Goal: Information Seeking & Learning: Check status

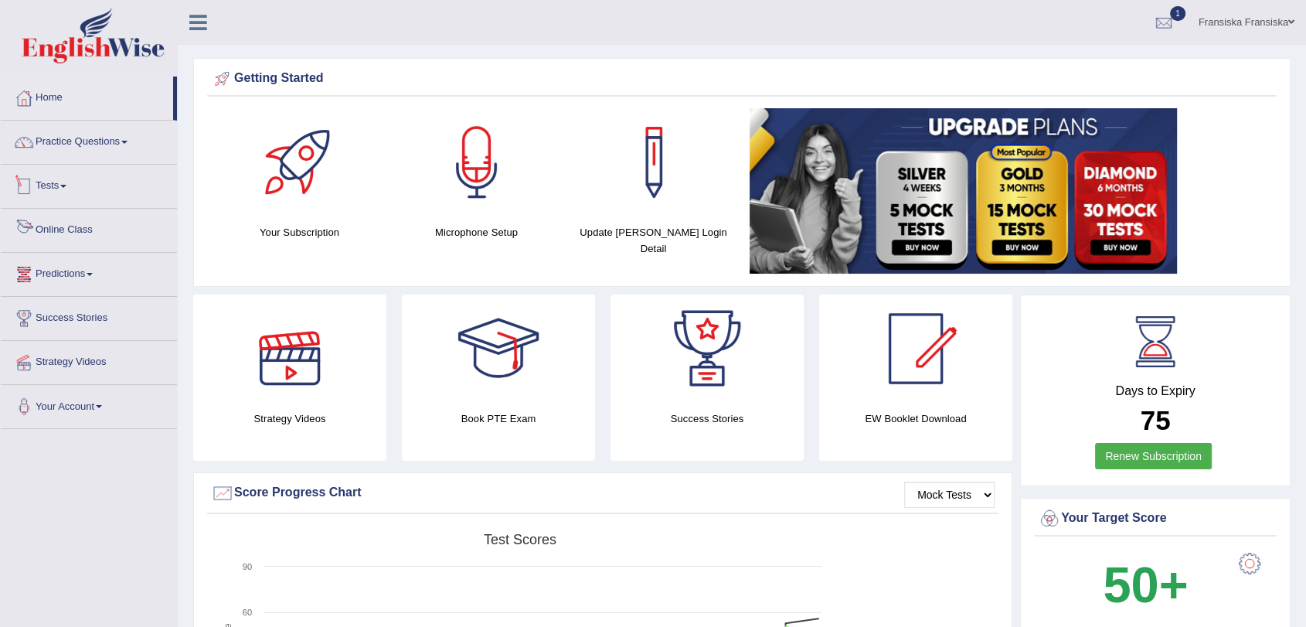
click at [66, 182] on link "Tests" at bounding box center [89, 184] width 176 height 39
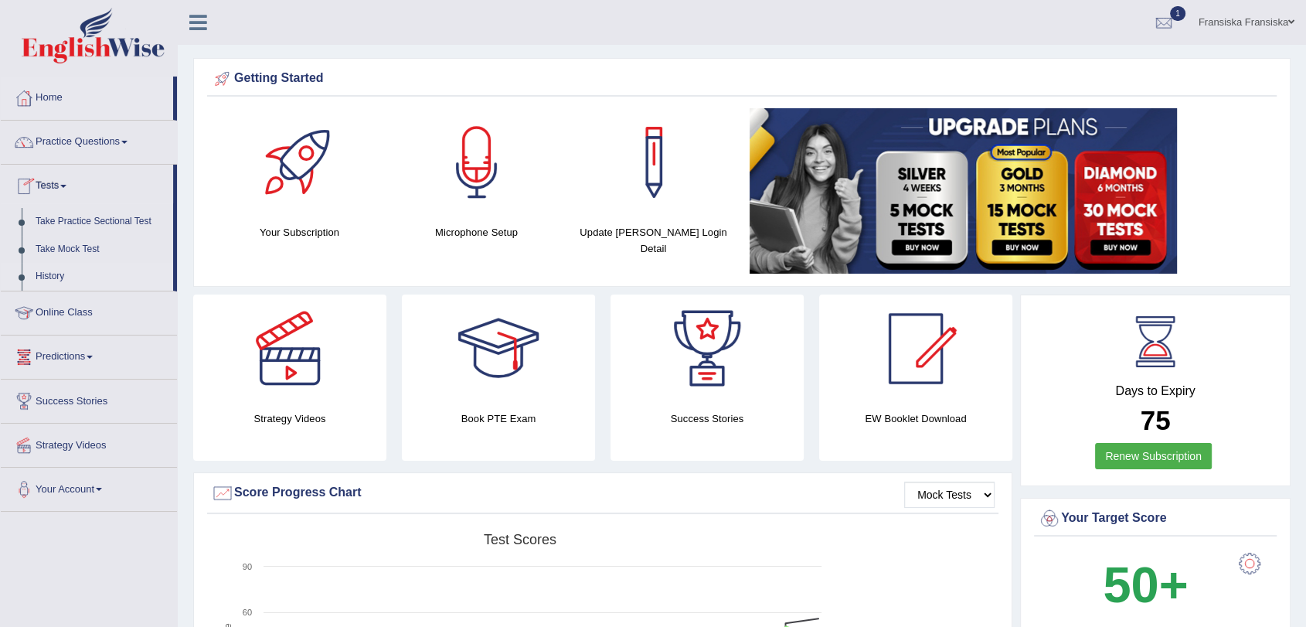
click at [62, 271] on link "History" at bounding box center [101, 277] width 144 height 28
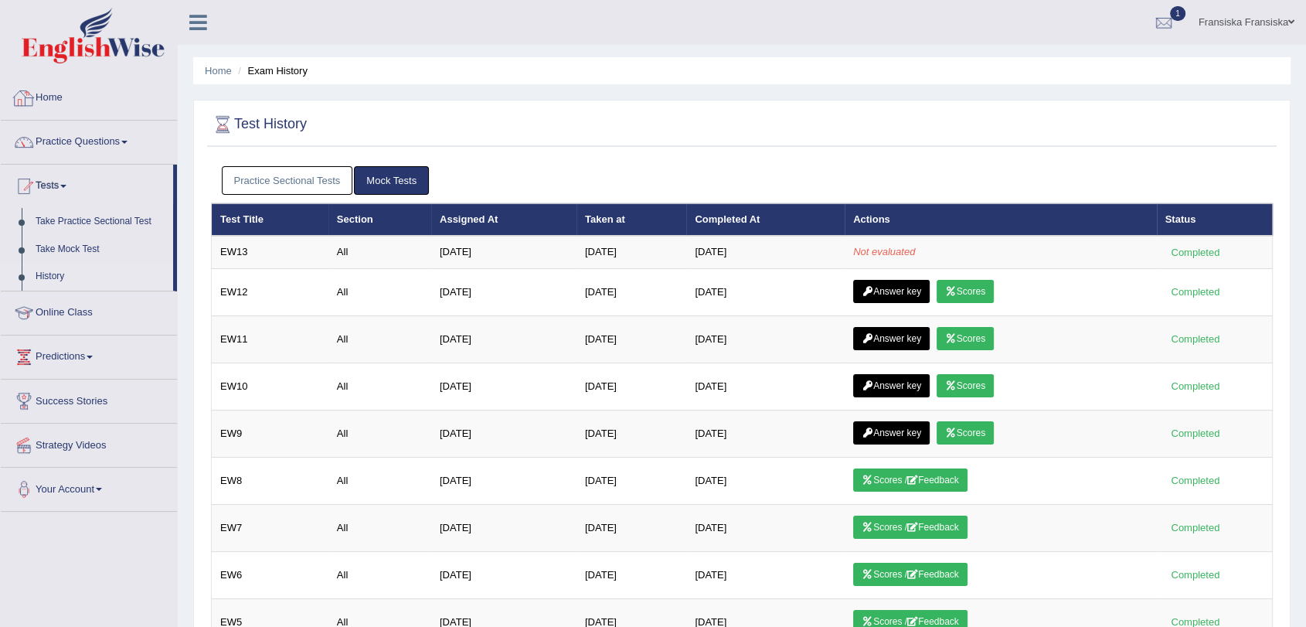
click at [38, 101] on link "Home" at bounding box center [89, 95] width 176 height 39
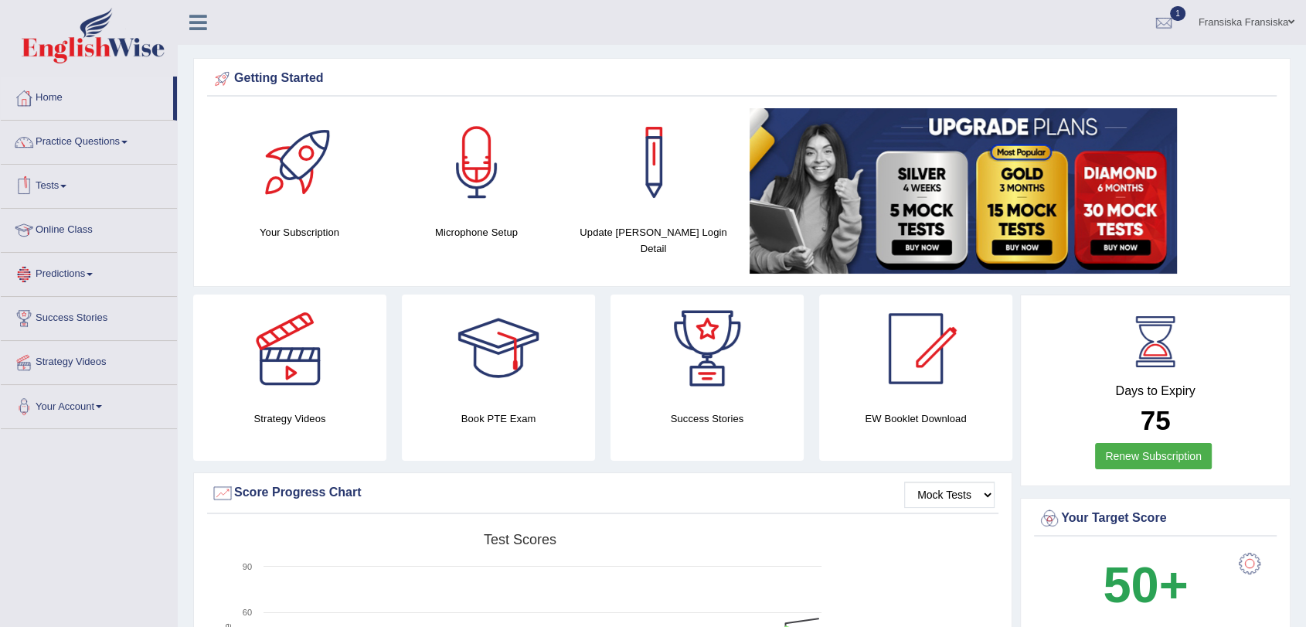
click at [60, 182] on link "Tests" at bounding box center [89, 184] width 176 height 39
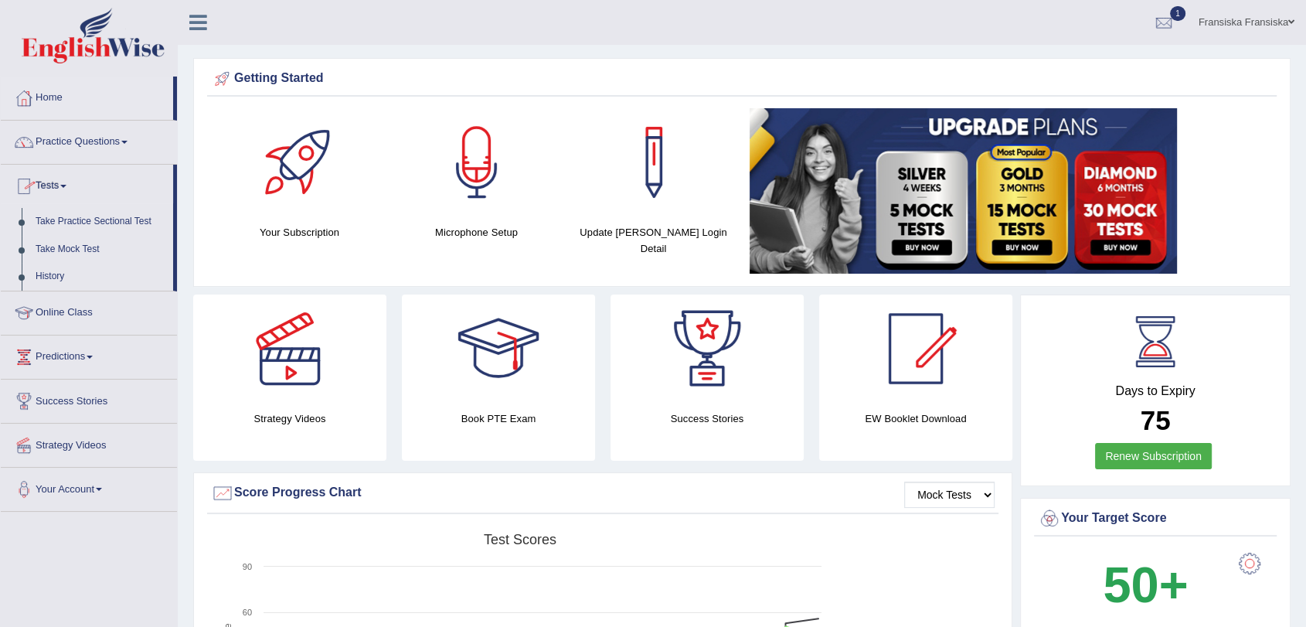
click at [60, 182] on link "Tests" at bounding box center [87, 184] width 172 height 39
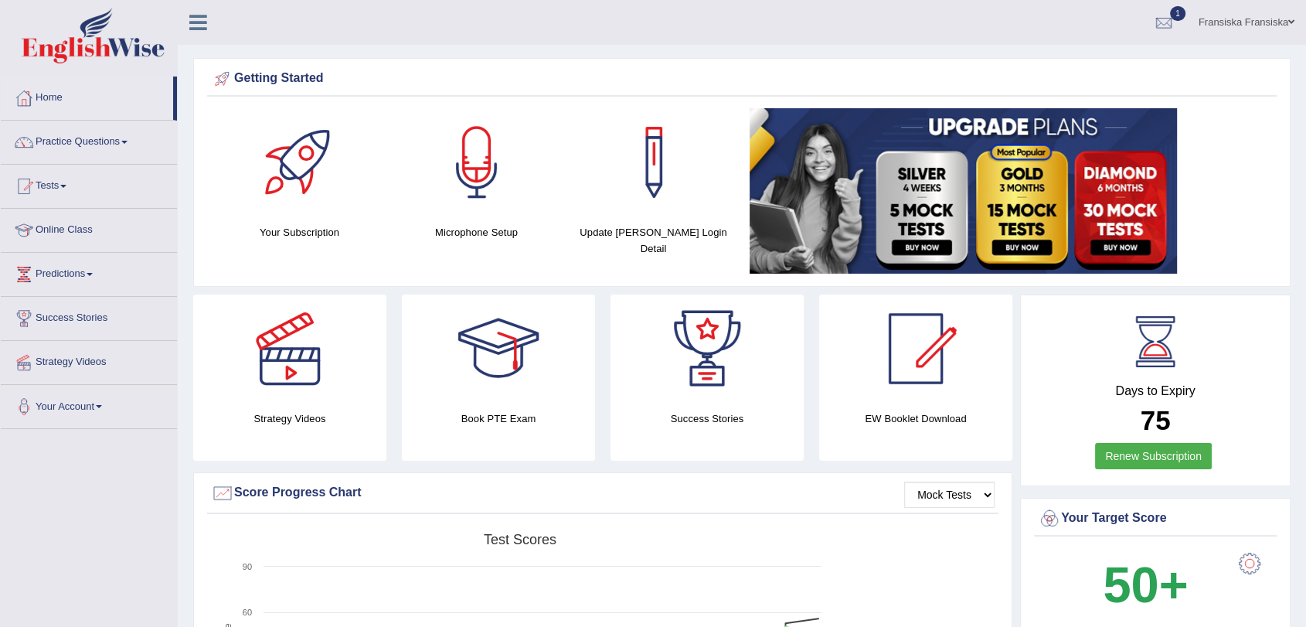
click at [60, 182] on link "Tests" at bounding box center [89, 184] width 176 height 39
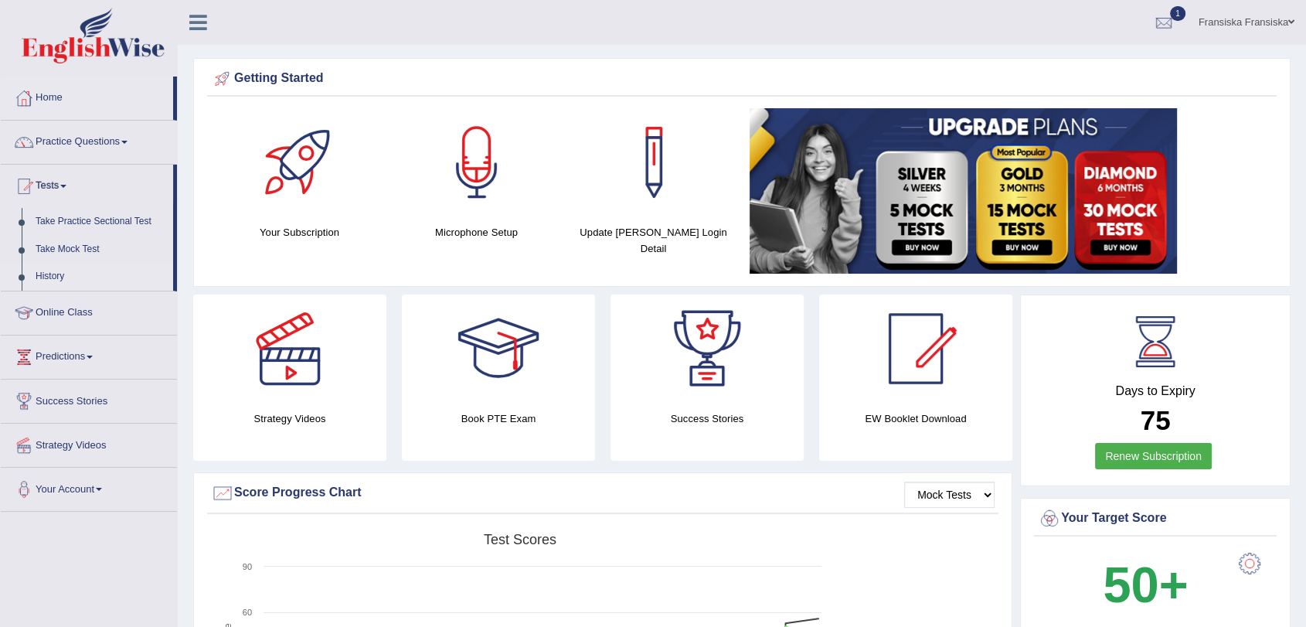
click at [40, 280] on link "History" at bounding box center [101, 277] width 144 height 28
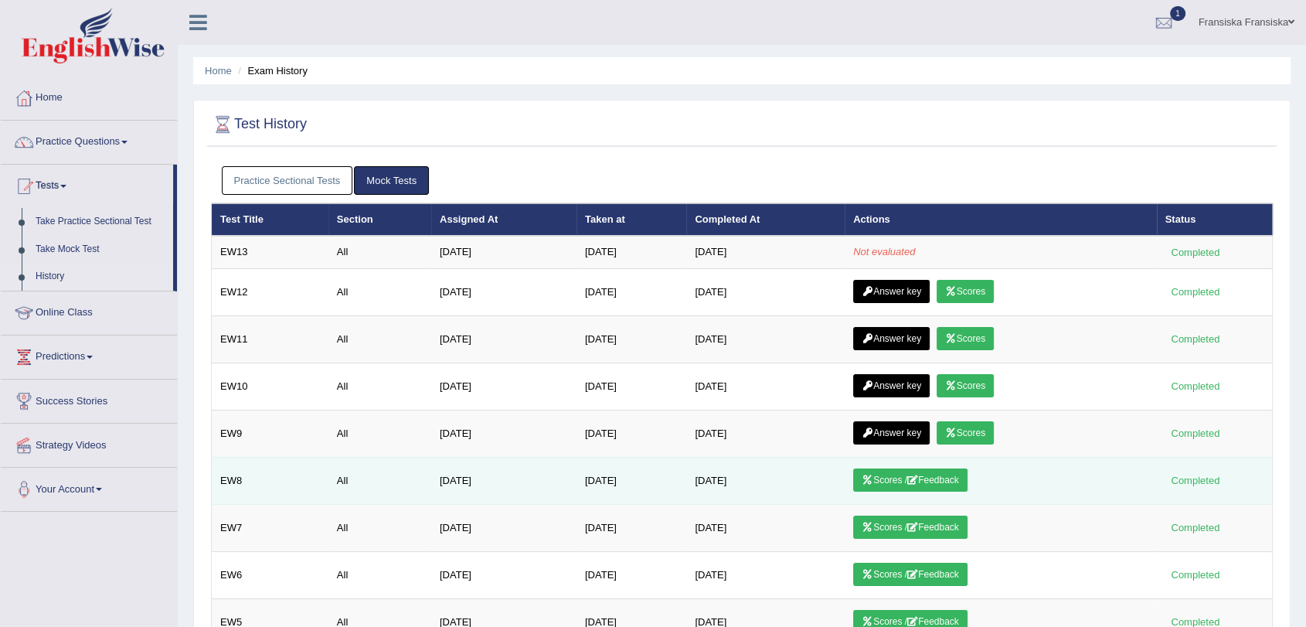
click at [912, 474] on link "Scores / Feedback" at bounding box center [910, 479] width 114 height 23
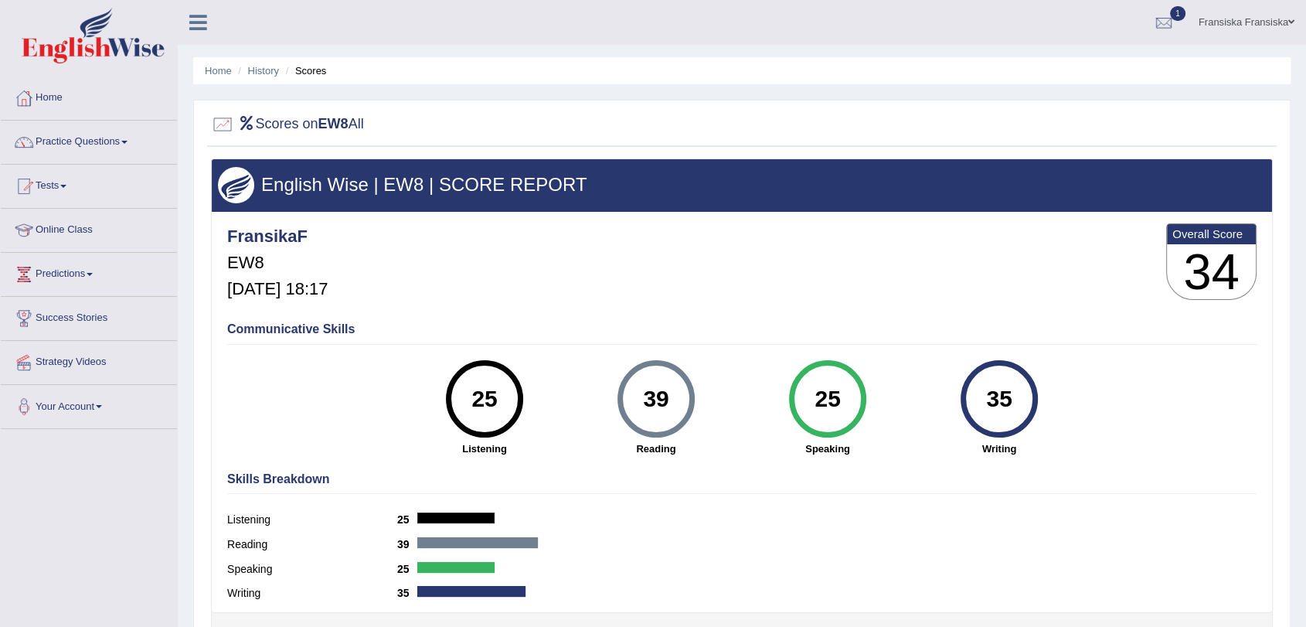
click at [258, 76] on li "History" at bounding box center [256, 70] width 45 height 15
click at [264, 65] on link "History" at bounding box center [263, 71] width 31 height 12
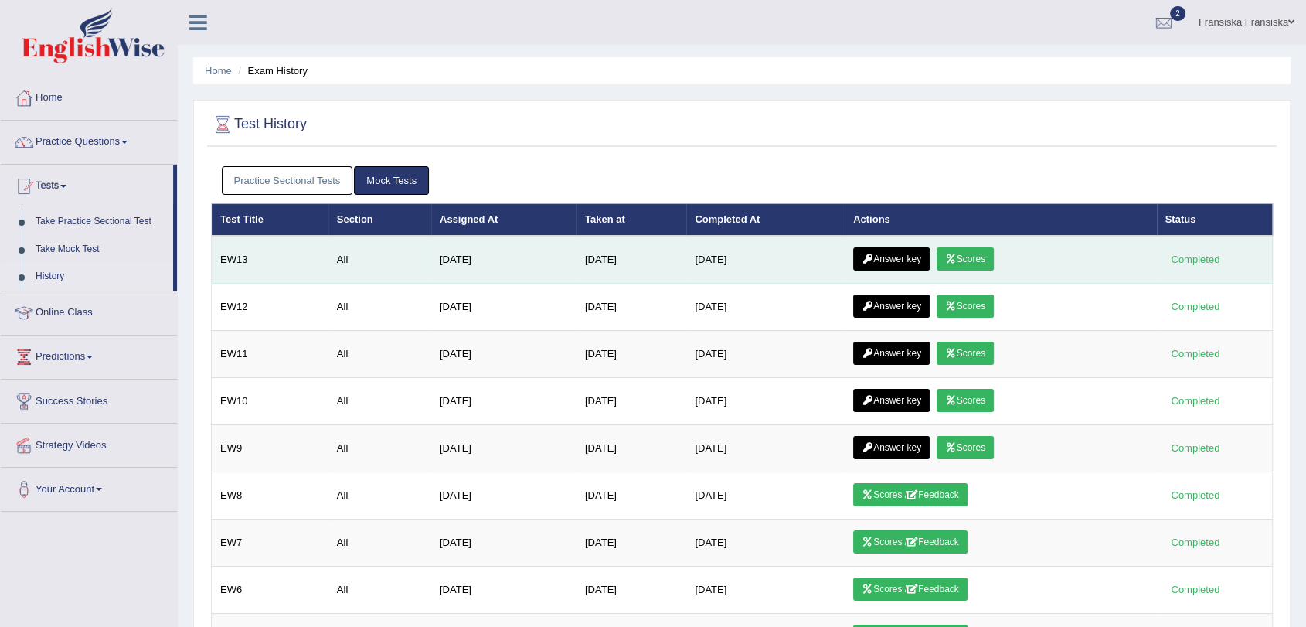
click at [879, 267] on link "Answer key" at bounding box center [891, 258] width 76 height 23
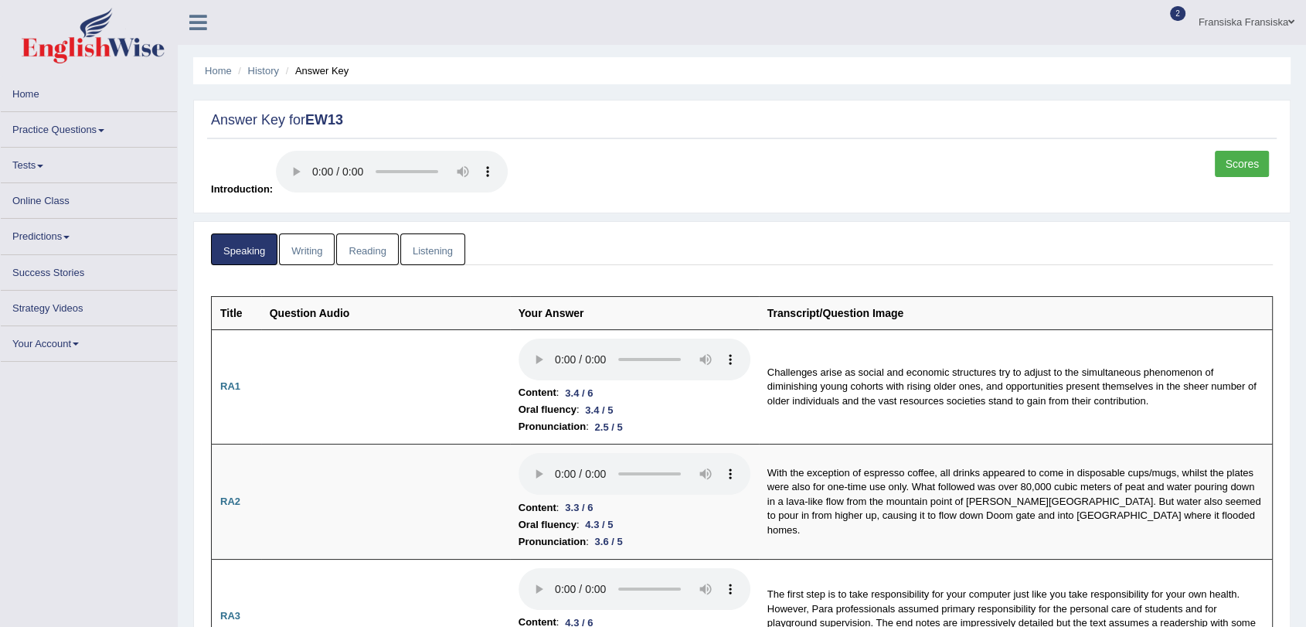
click at [206, 77] on li "Home" at bounding box center [218, 70] width 27 height 15
click at [209, 73] on link "Home" at bounding box center [218, 71] width 27 height 12
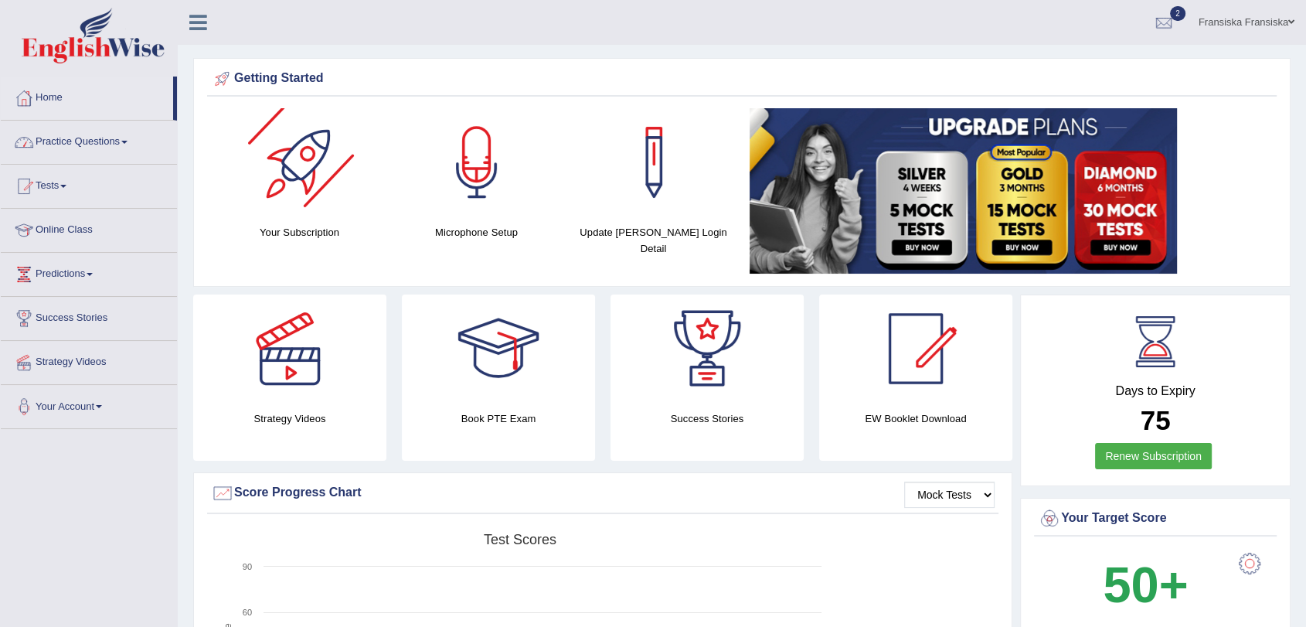
click at [109, 144] on link "Practice Questions" at bounding box center [89, 140] width 176 height 39
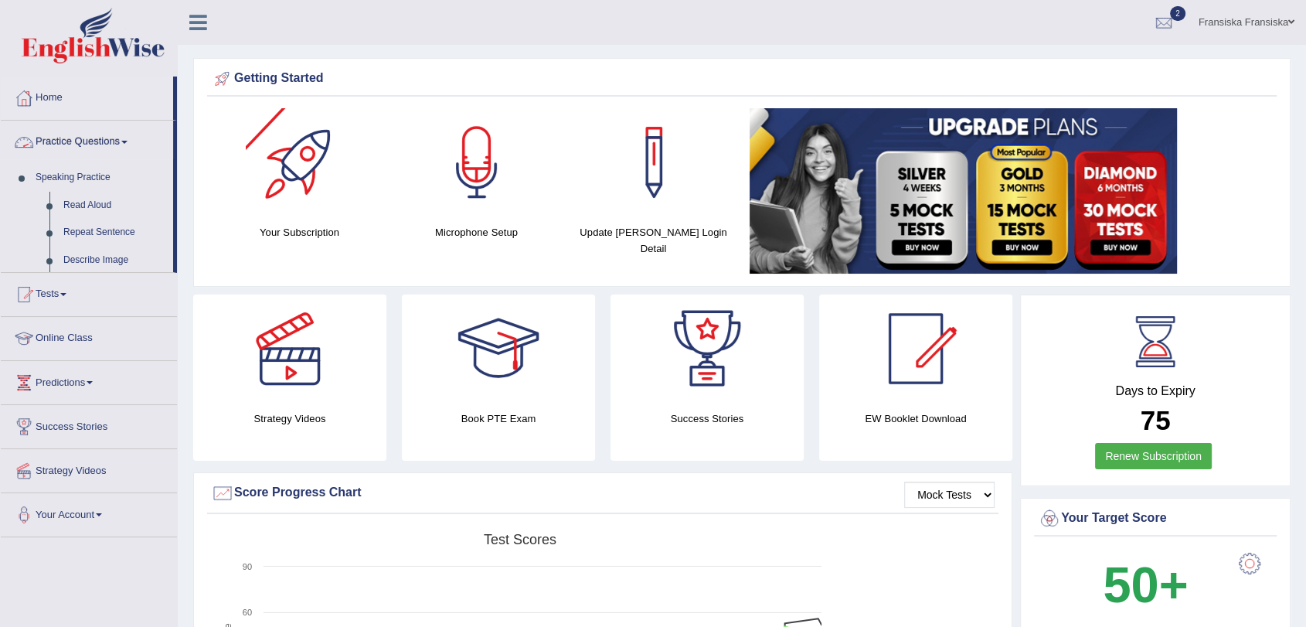
click at [109, 144] on link "Practice Questions" at bounding box center [87, 140] width 172 height 39
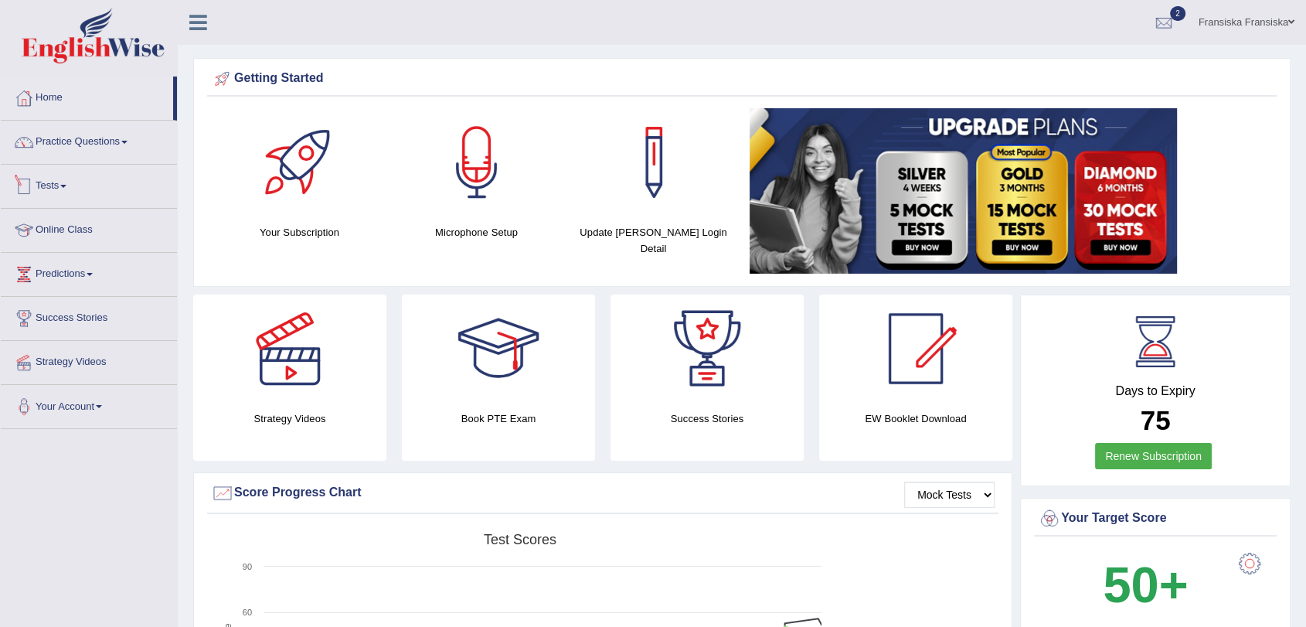
click at [72, 185] on link "Tests" at bounding box center [89, 184] width 176 height 39
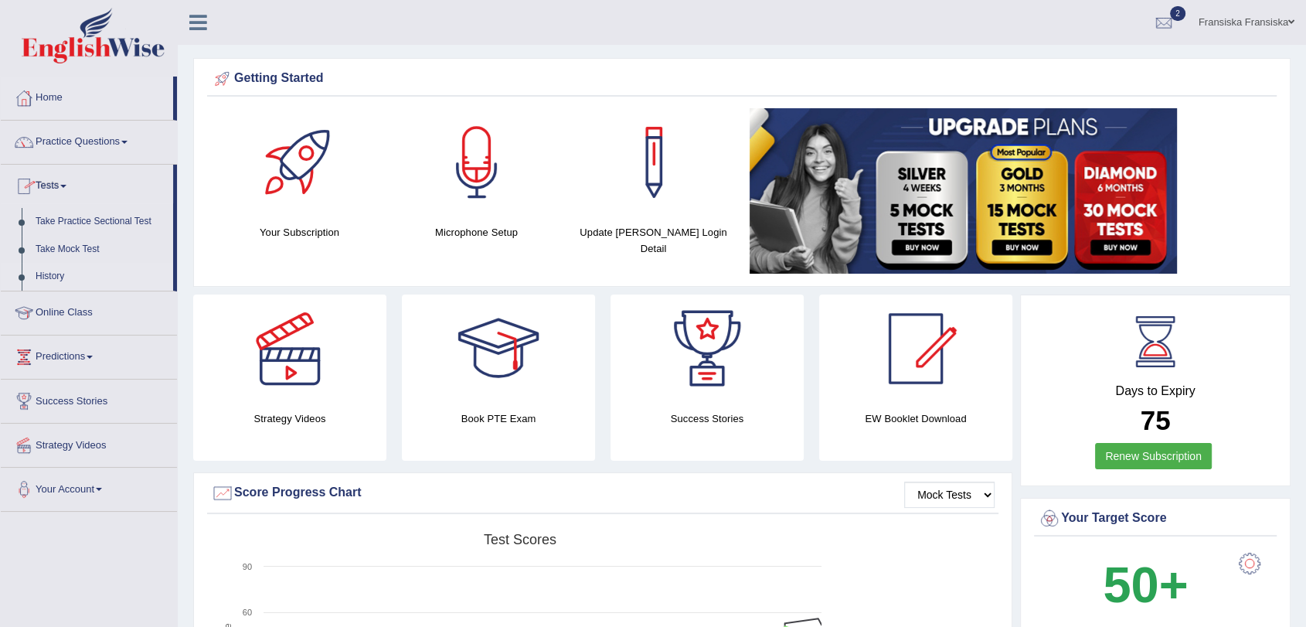
click at [66, 271] on link "History" at bounding box center [101, 277] width 144 height 28
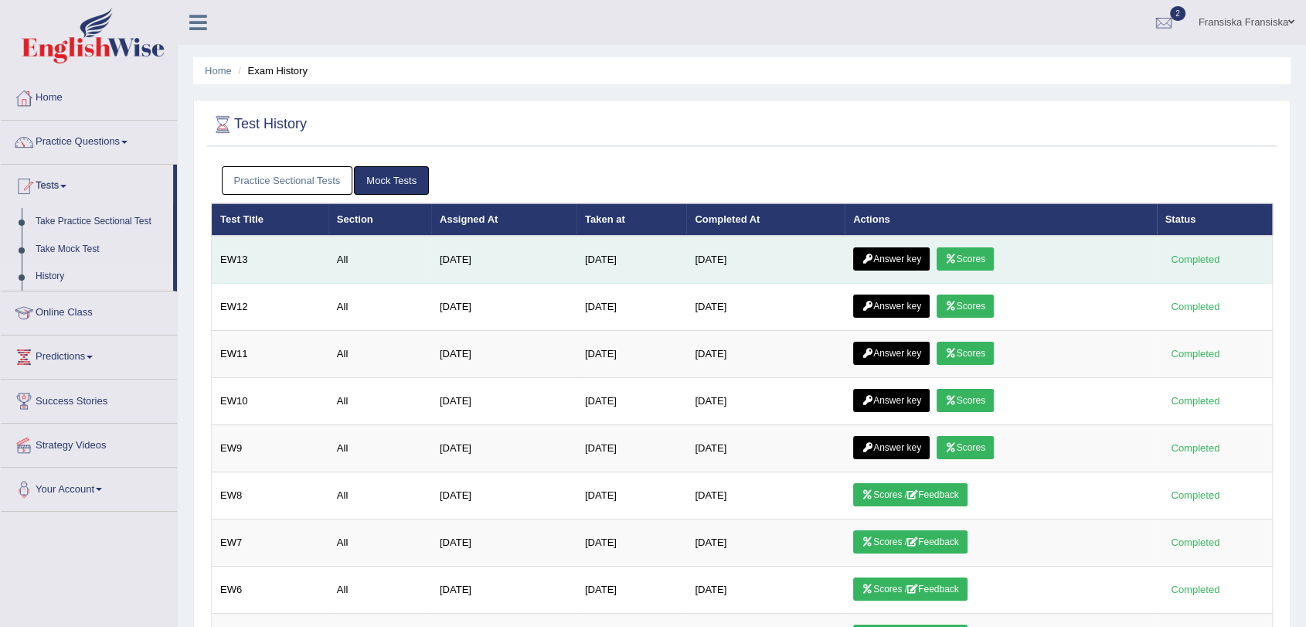
click at [873, 255] on icon at bounding box center [868, 258] width 12 height 9
click at [983, 249] on link "Scores" at bounding box center [965, 258] width 57 height 23
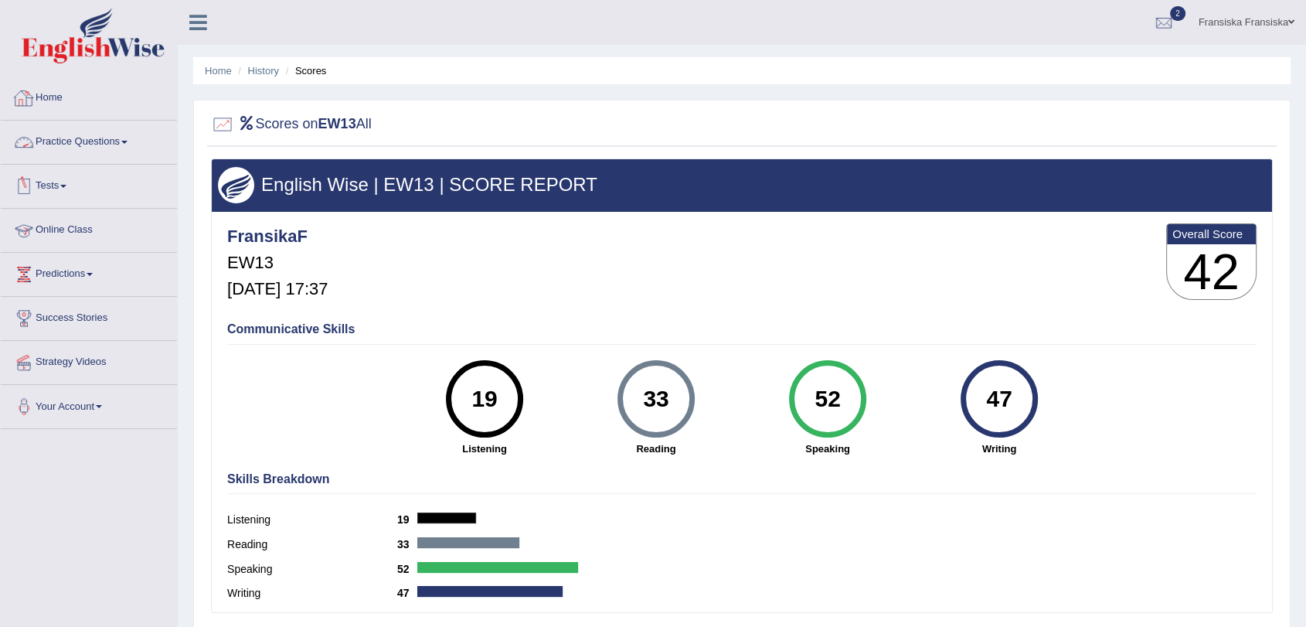
click at [267, 80] on ul "Home History Scores" at bounding box center [741, 70] width 1097 height 27
click at [260, 62] on ul "Home History Scores" at bounding box center [741, 70] width 1097 height 27
click at [260, 65] on link "History" at bounding box center [263, 71] width 31 height 12
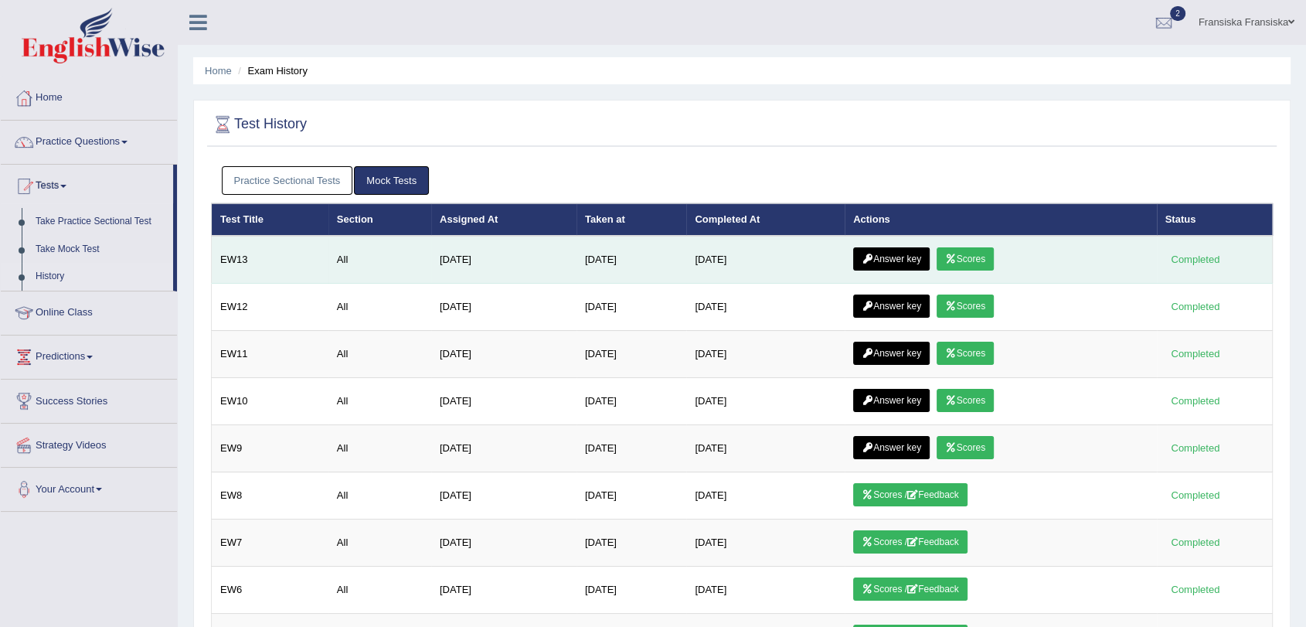
click at [883, 257] on link "Answer key" at bounding box center [891, 258] width 76 height 23
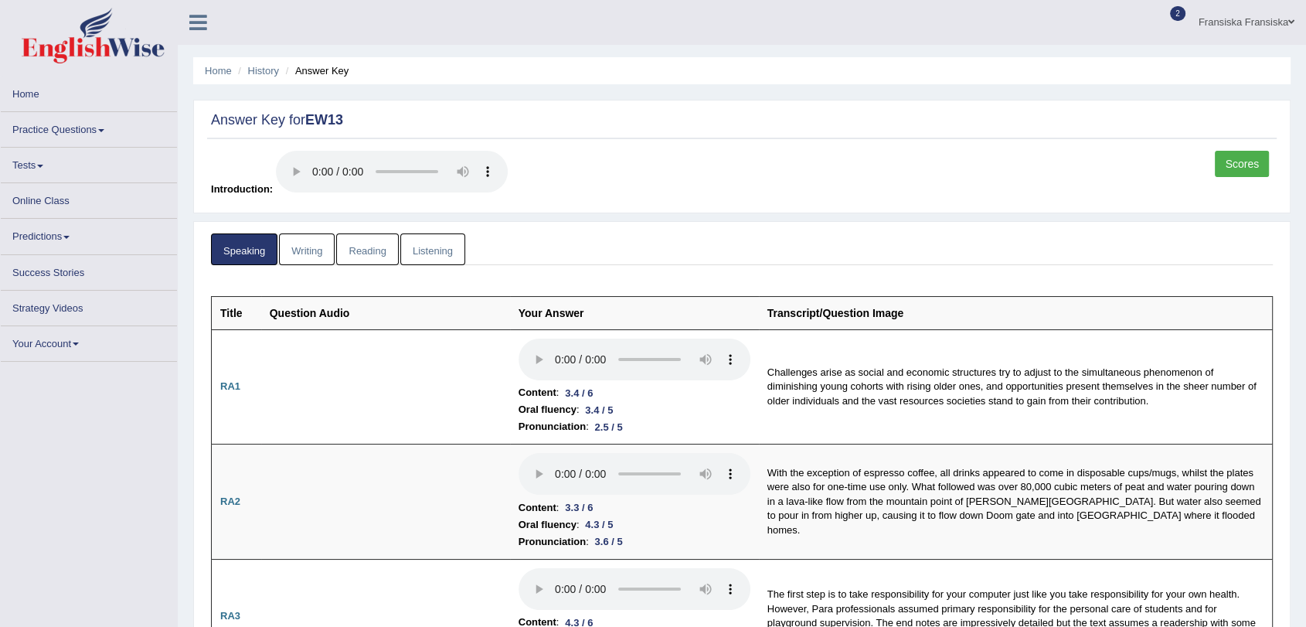
click at [406, 253] on link "Listening" at bounding box center [432, 249] width 65 height 32
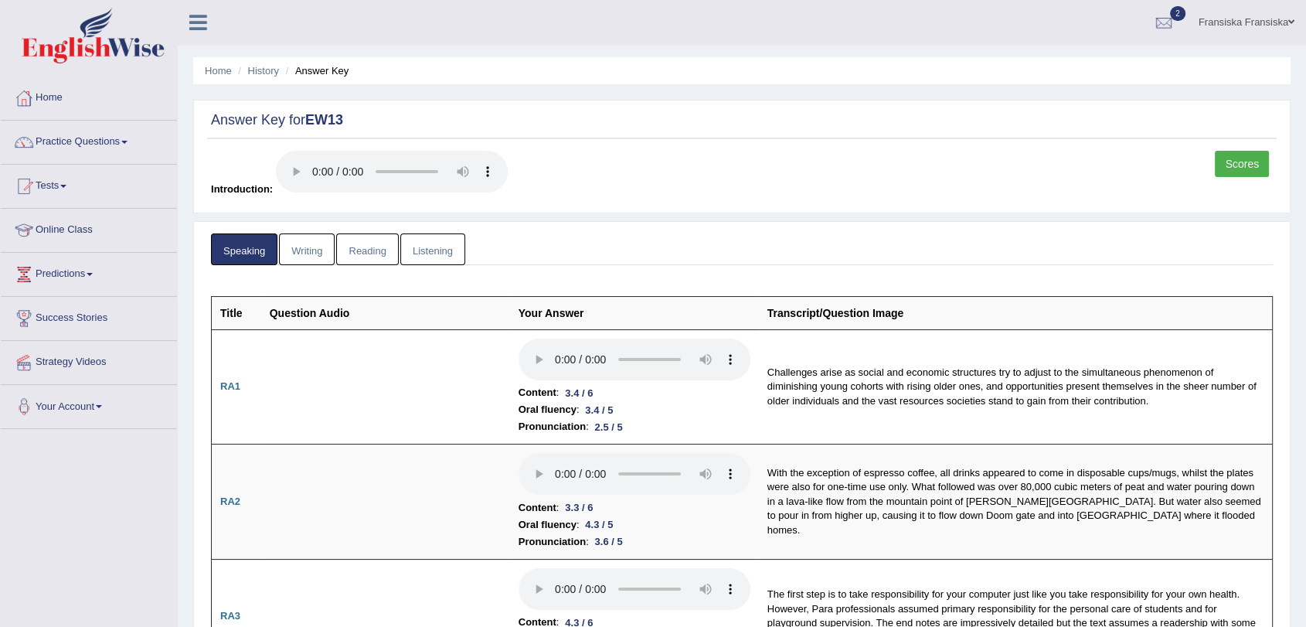
click at [238, 69] on li "History" at bounding box center [256, 70] width 45 height 15
click at [226, 63] on ul "Home History Answer Key" at bounding box center [741, 70] width 1097 height 27
click at [79, 198] on link "Tests" at bounding box center [89, 184] width 176 height 39
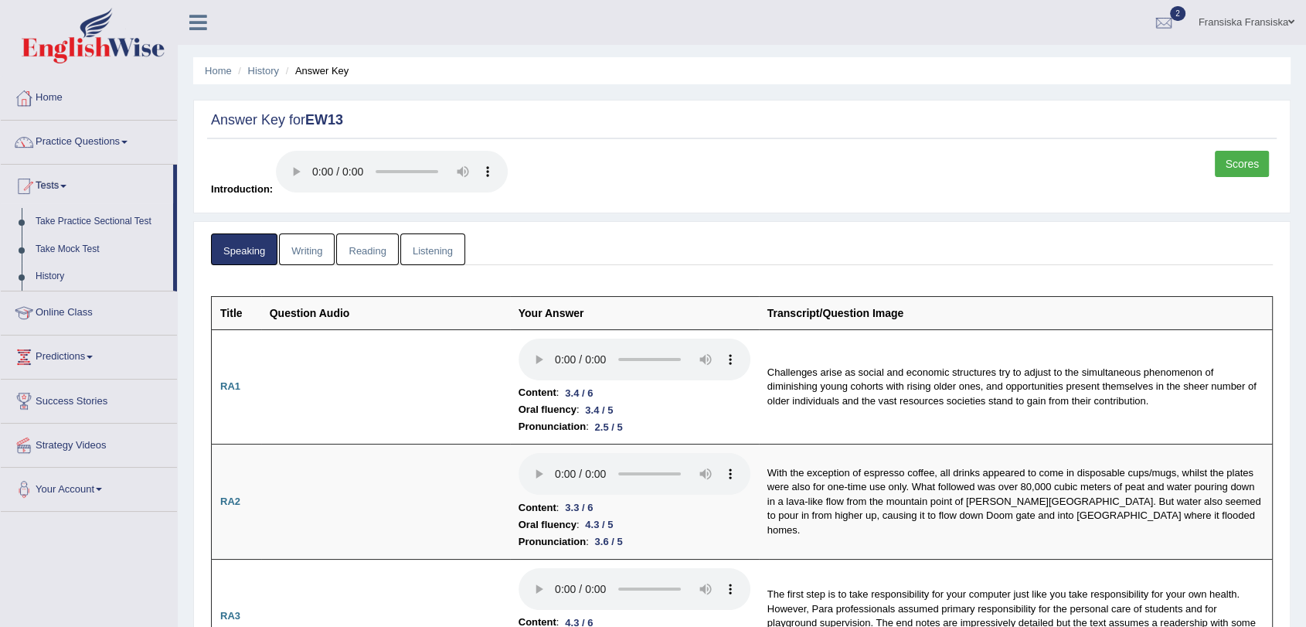
click at [1246, 175] on link "Scores" at bounding box center [1242, 164] width 54 height 26
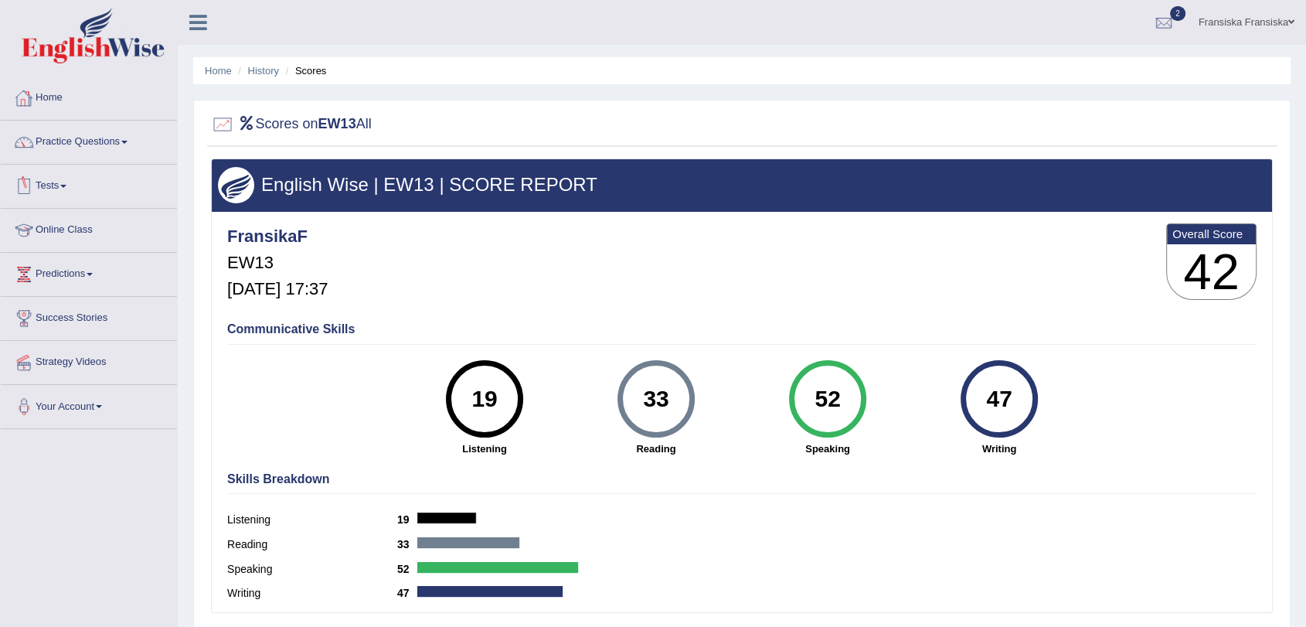
click at [62, 195] on link "Tests" at bounding box center [89, 184] width 176 height 39
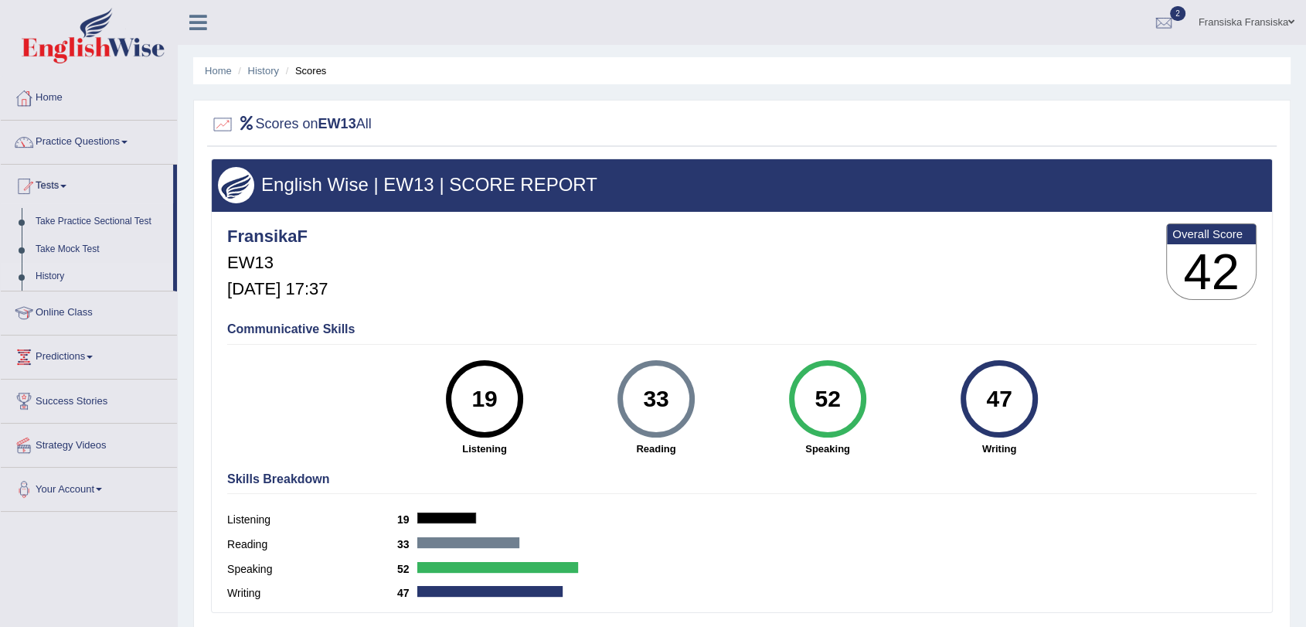
click at [61, 276] on link "History" at bounding box center [101, 277] width 144 height 28
click at [61, 291] on link "Online Class" at bounding box center [89, 310] width 176 height 39
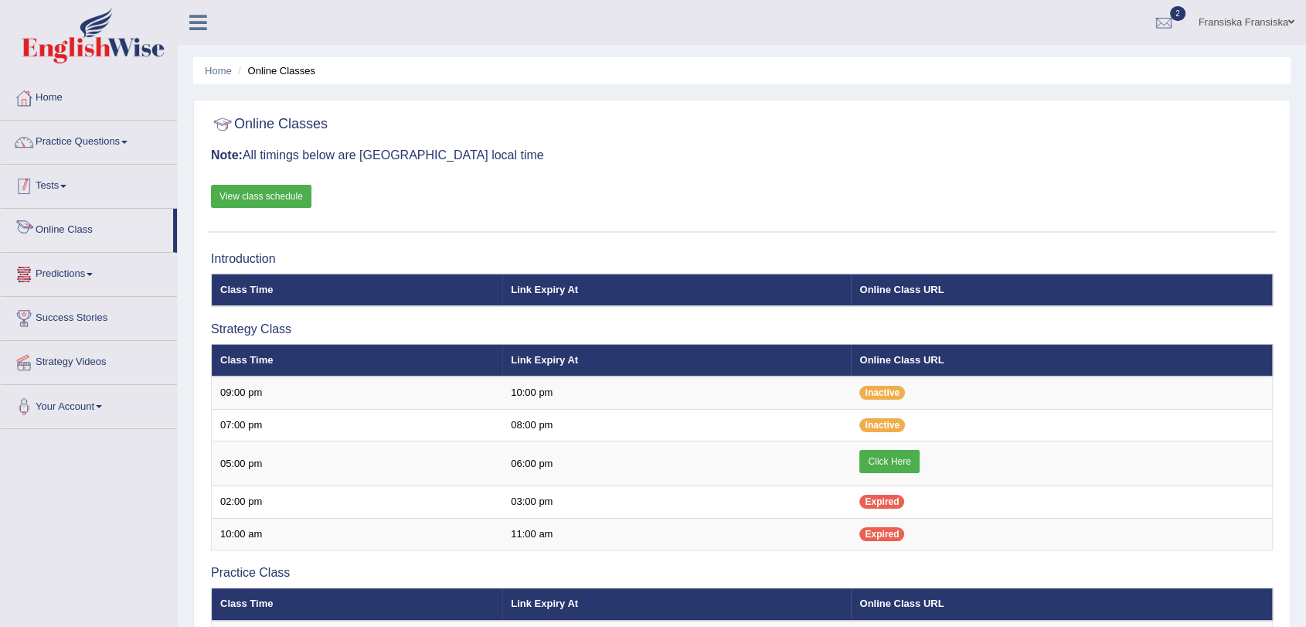
click at [62, 194] on link "Tests" at bounding box center [89, 184] width 176 height 39
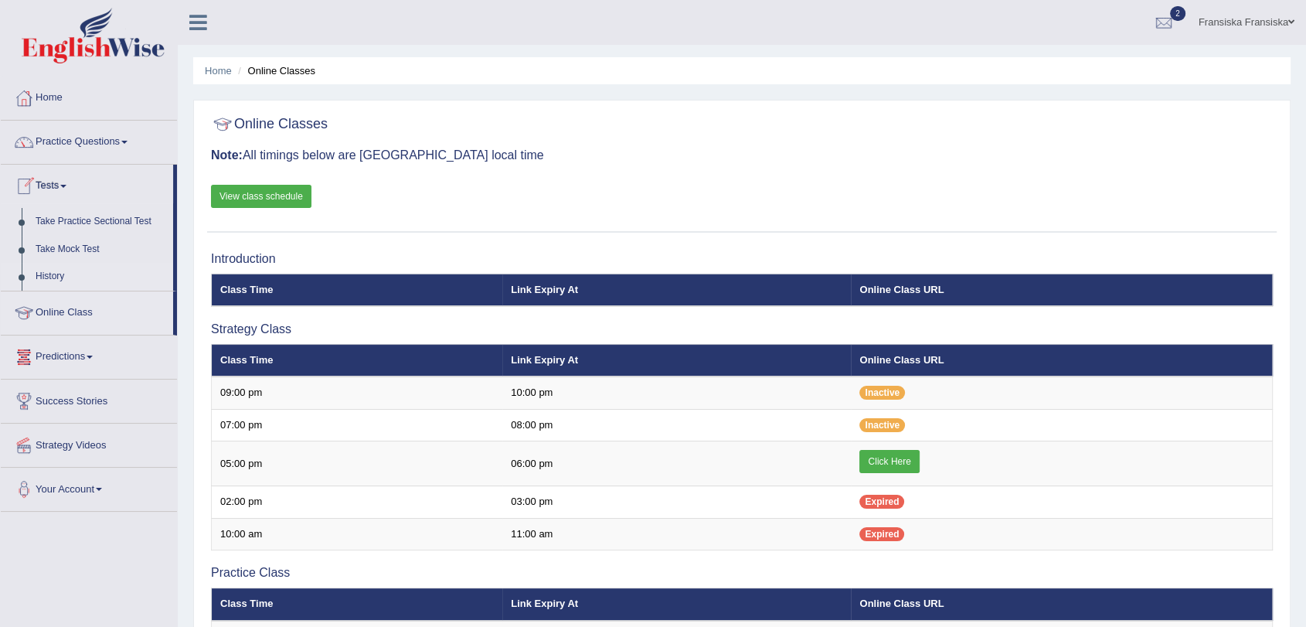
click at [56, 263] on link "History" at bounding box center [101, 277] width 144 height 28
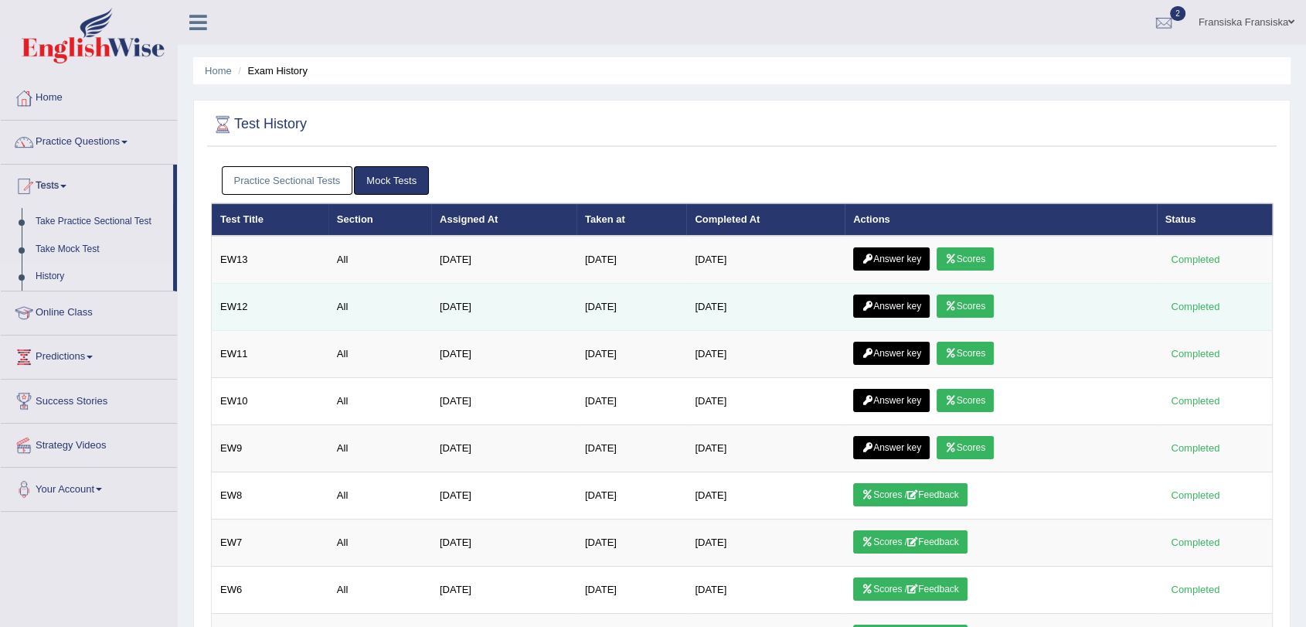
click at [906, 304] on link "Answer key" at bounding box center [891, 305] width 76 height 23
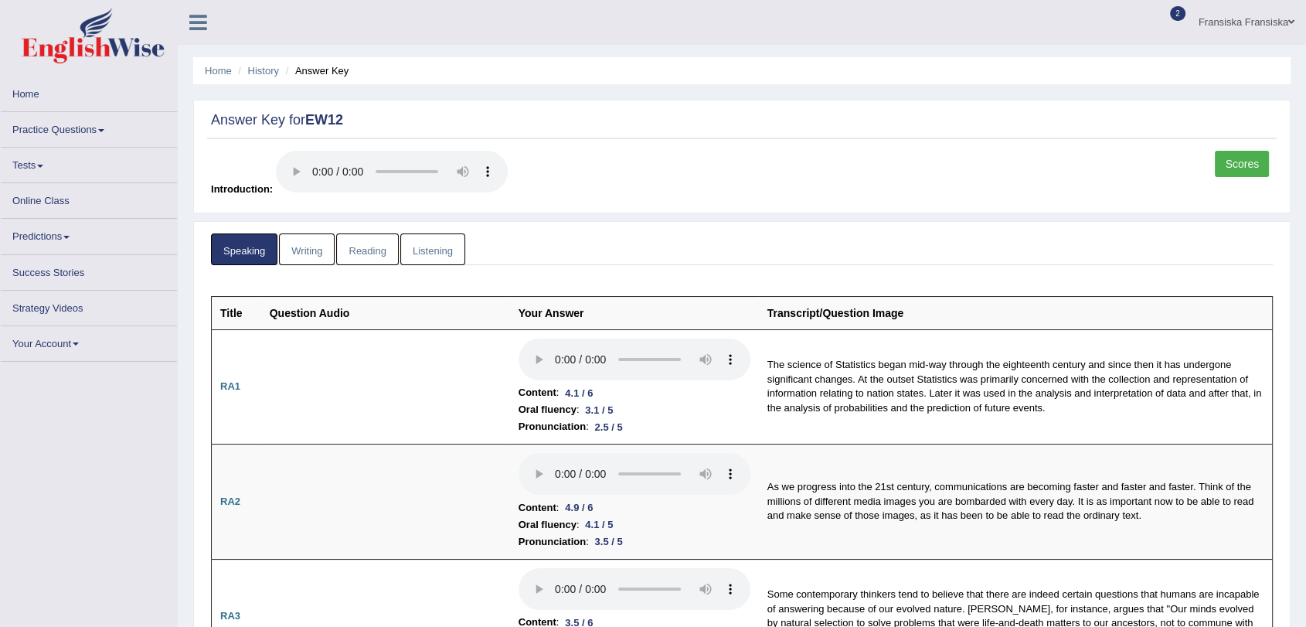
click at [1246, 151] on link "Scores" at bounding box center [1242, 164] width 54 height 26
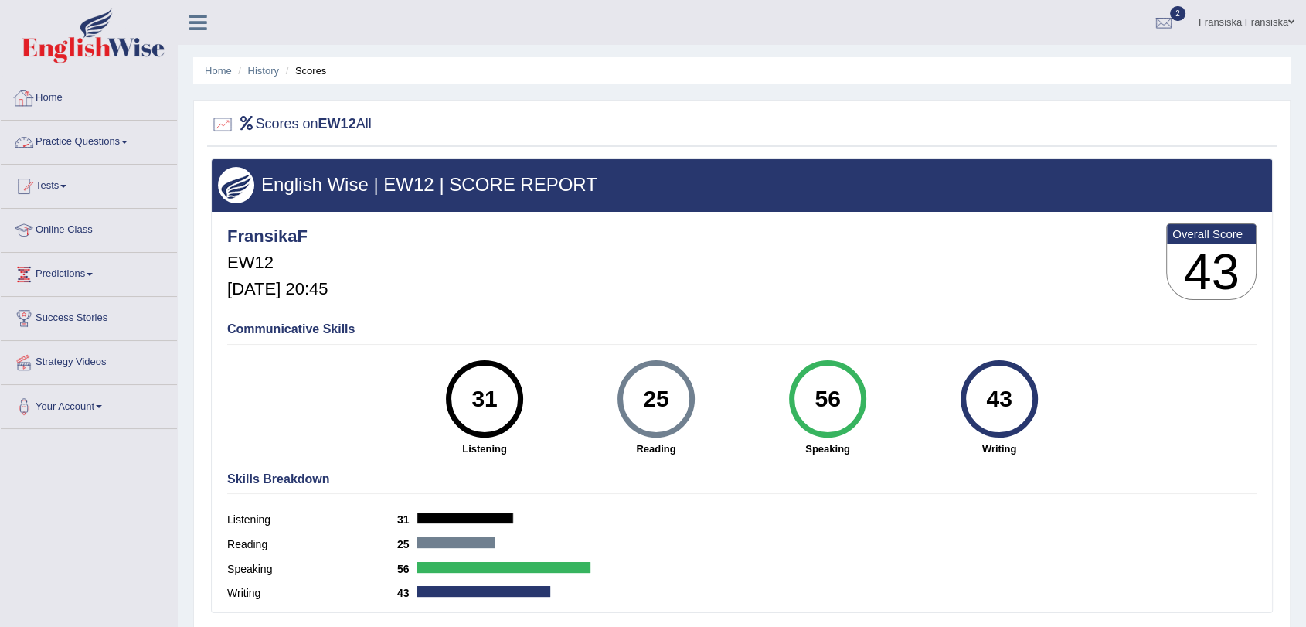
click at [1257, 13] on link "Fransiska Fransiska" at bounding box center [1246, 20] width 119 height 40
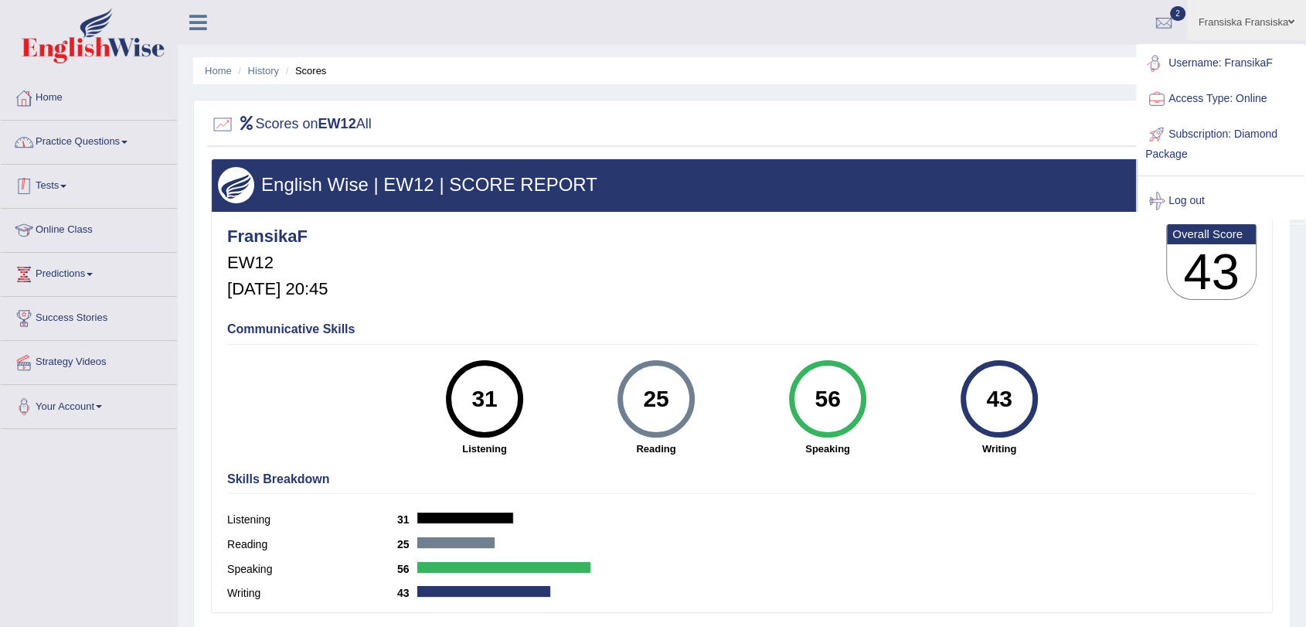
click at [49, 96] on link "Home" at bounding box center [89, 95] width 176 height 39
